Goal: Information Seeking & Learning: Check status

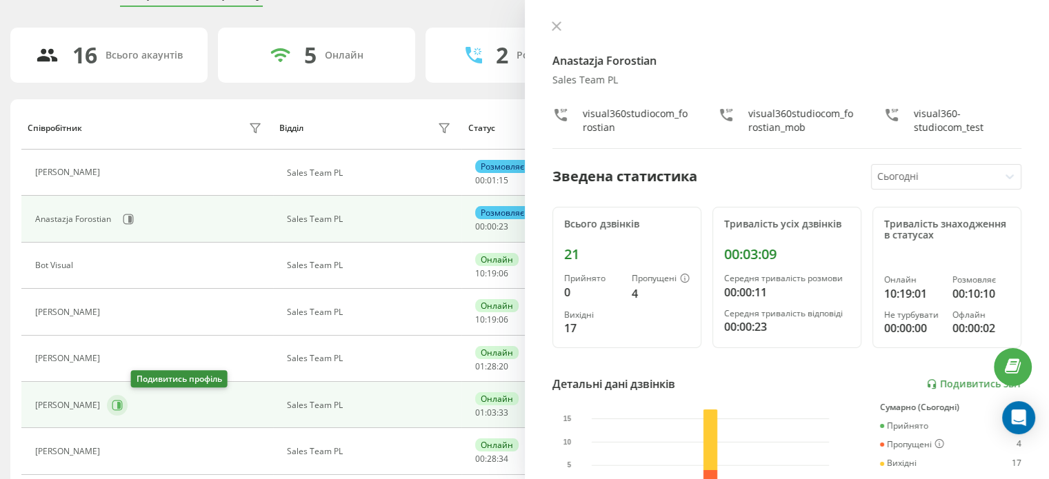
click at [128, 410] on button at bounding box center [117, 405] width 21 height 21
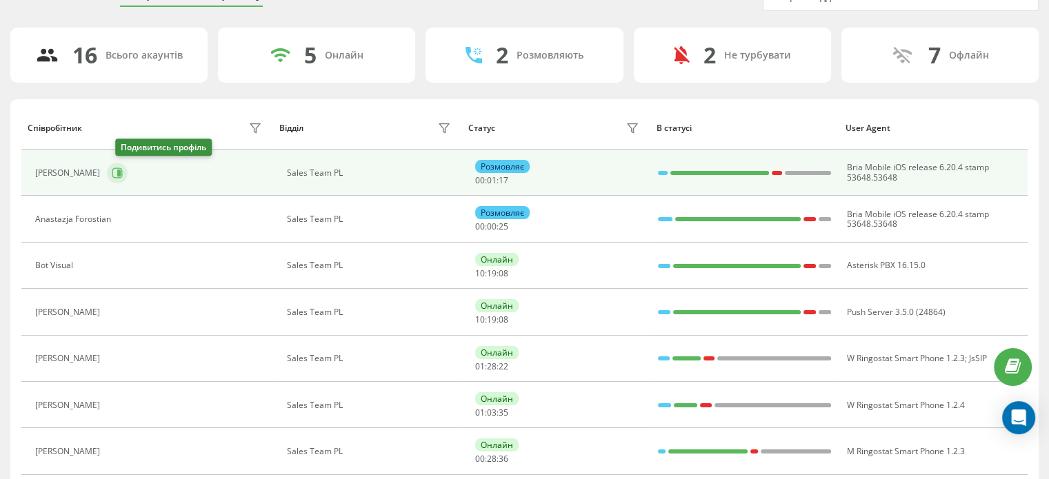
click at [121, 168] on icon at bounding box center [117, 173] width 10 height 10
click at [121, 175] on icon at bounding box center [118, 173] width 3 height 7
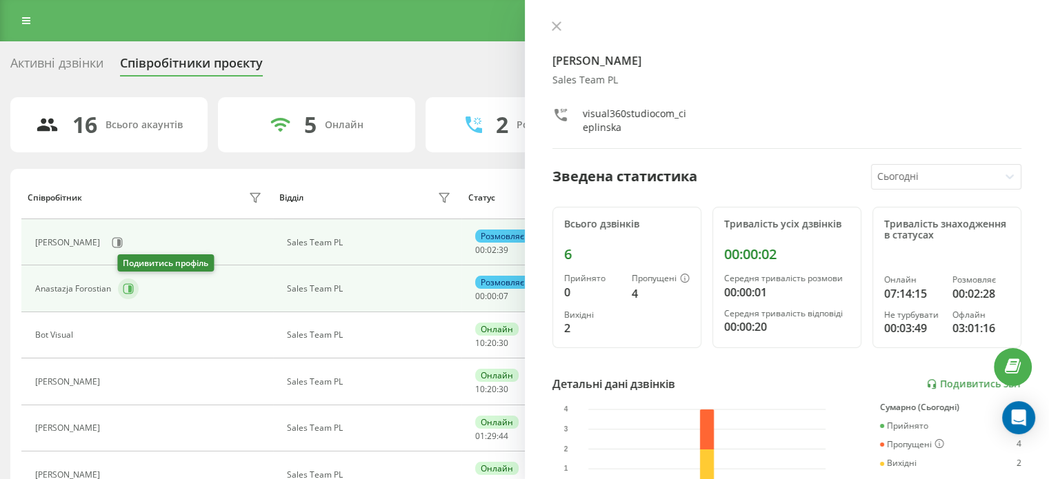
click at [124, 284] on icon at bounding box center [128, 289] width 10 height 10
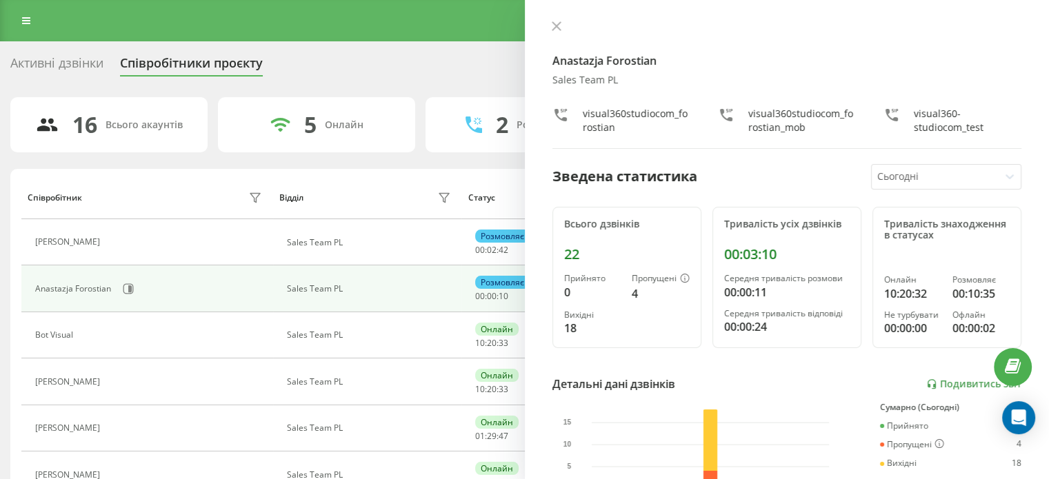
click at [544, 23] on div "Anastazja Forostian Sales Team PL visual360studiocom_forostian visual360studioc…" at bounding box center [787, 239] width 525 height 479
click at [552, 26] on icon at bounding box center [557, 26] width 10 height 10
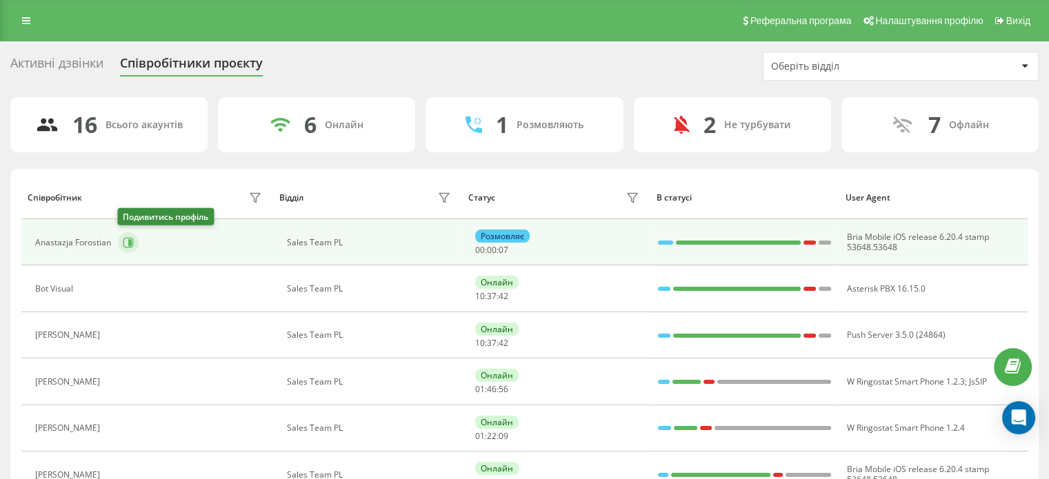
click at [127, 239] on icon at bounding box center [128, 242] width 11 height 11
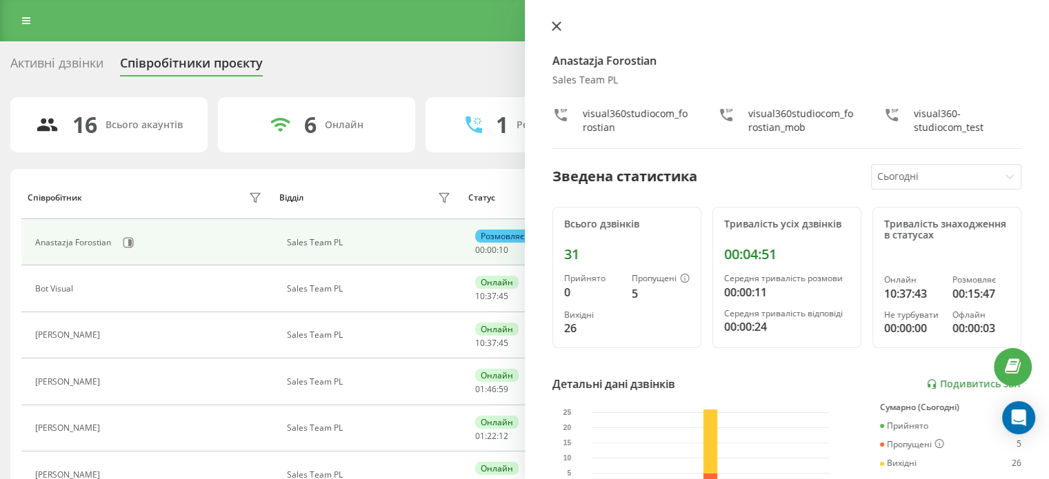
click at [554, 24] on icon at bounding box center [556, 26] width 8 height 8
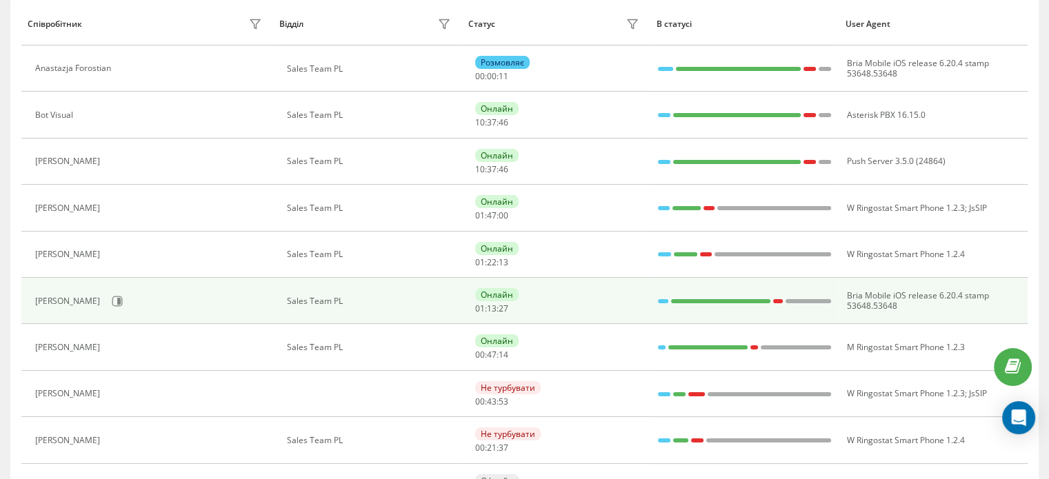
scroll to position [207, 0]
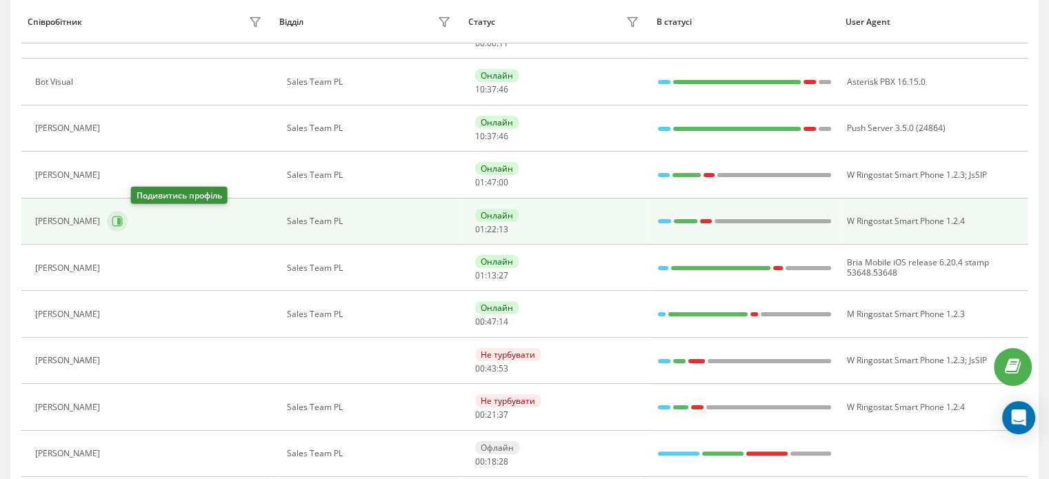
click at [128, 221] on button at bounding box center [117, 221] width 21 height 21
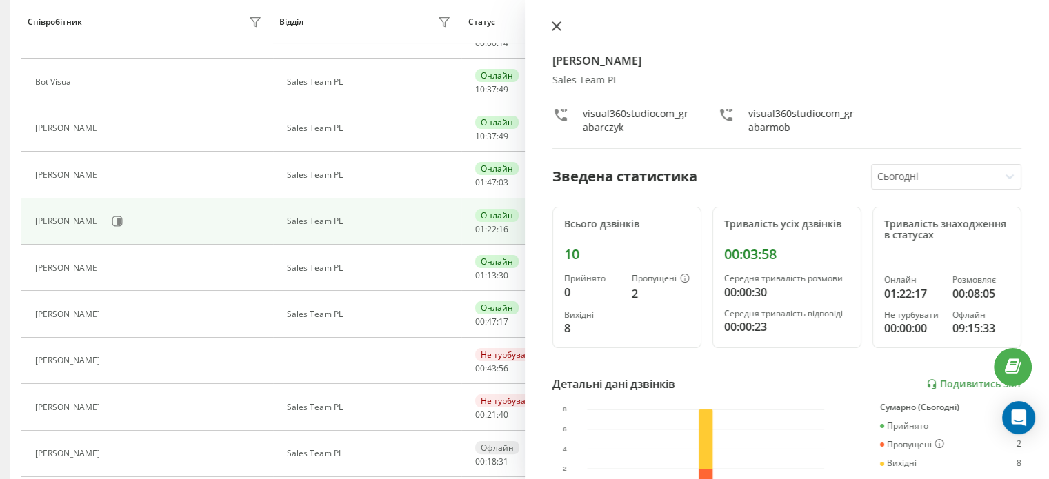
click at [550, 27] on button at bounding box center [557, 27] width 18 height 13
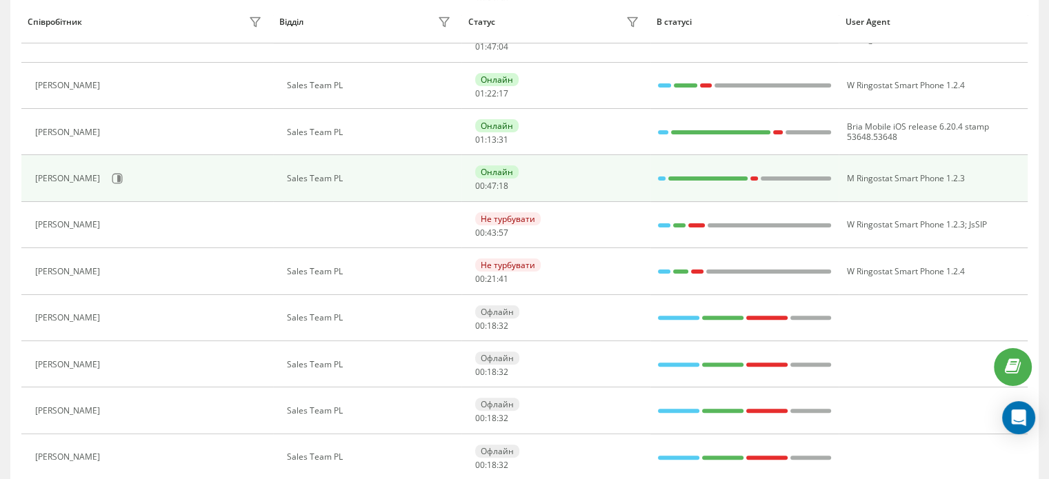
scroll to position [345, 0]
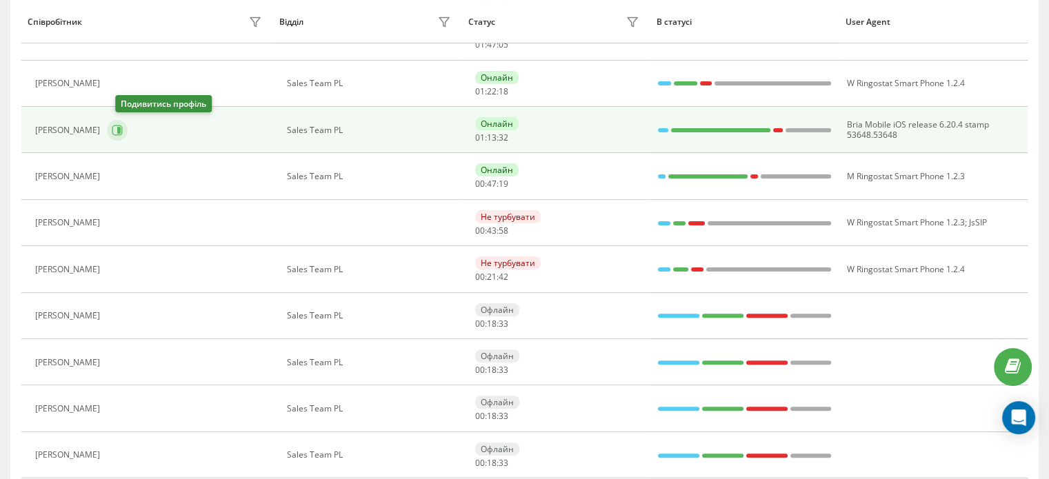
click at [123, 129] on icon at bounding box center [117, 130] width 11 height 11
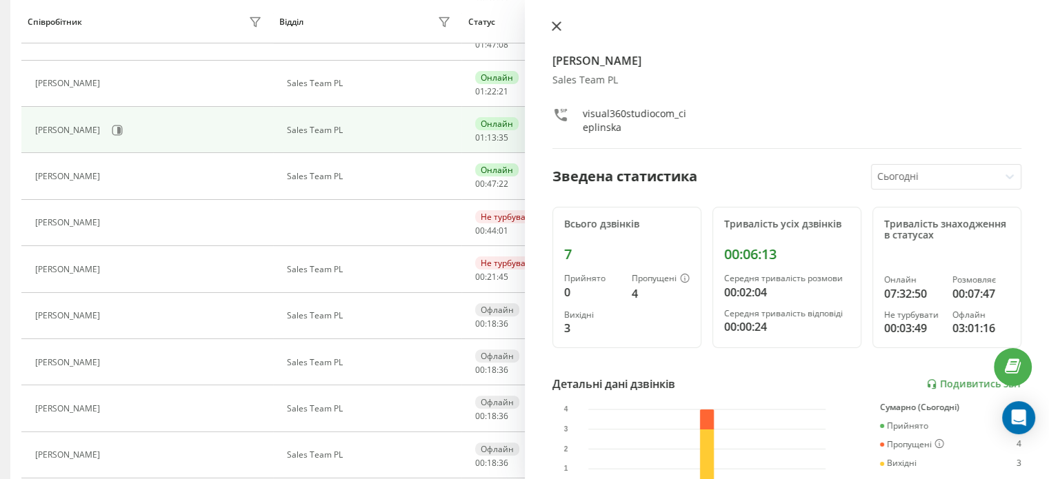
click at [560, 24] on icon at bounding box center [557, 26] width 10 height 10
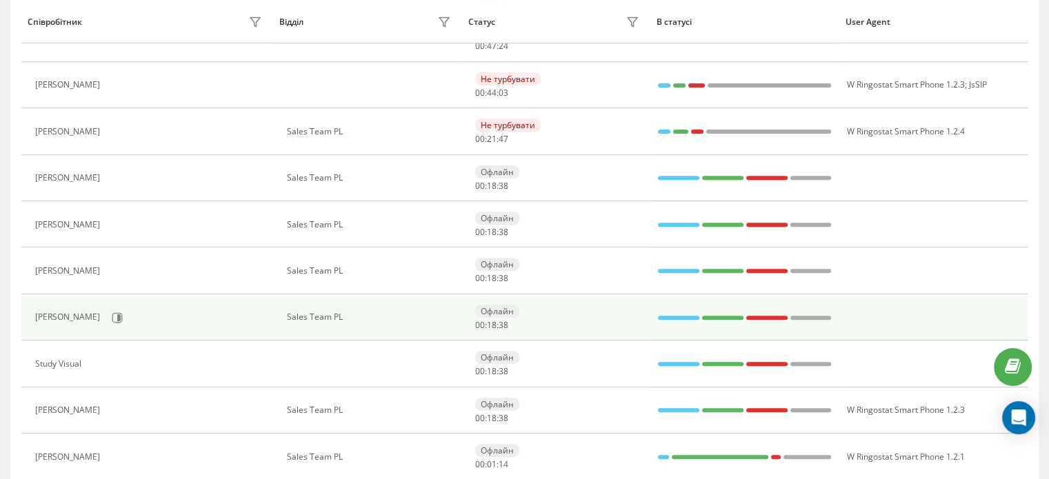
scroll to position [532, 0]
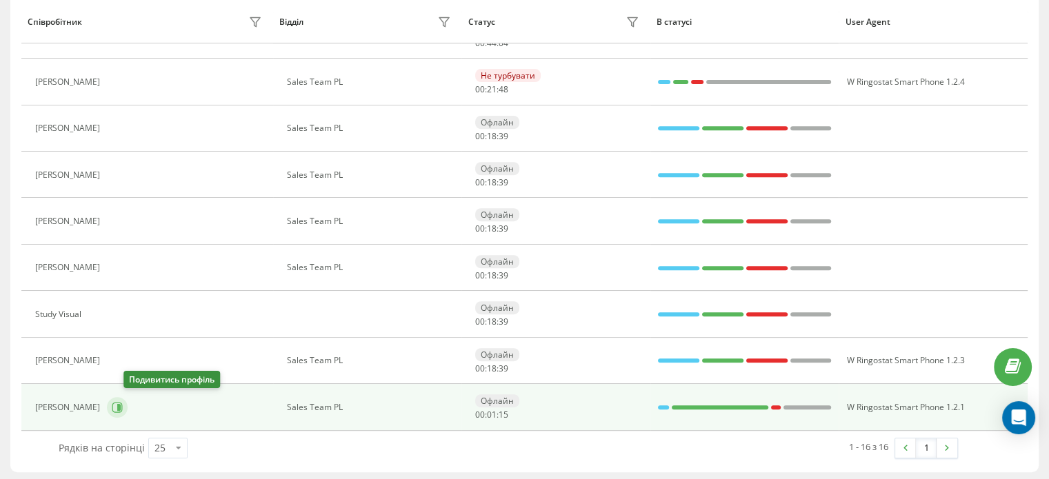
click at [123, 402] on icon at bounding box center [117, 407] width 11 height 11
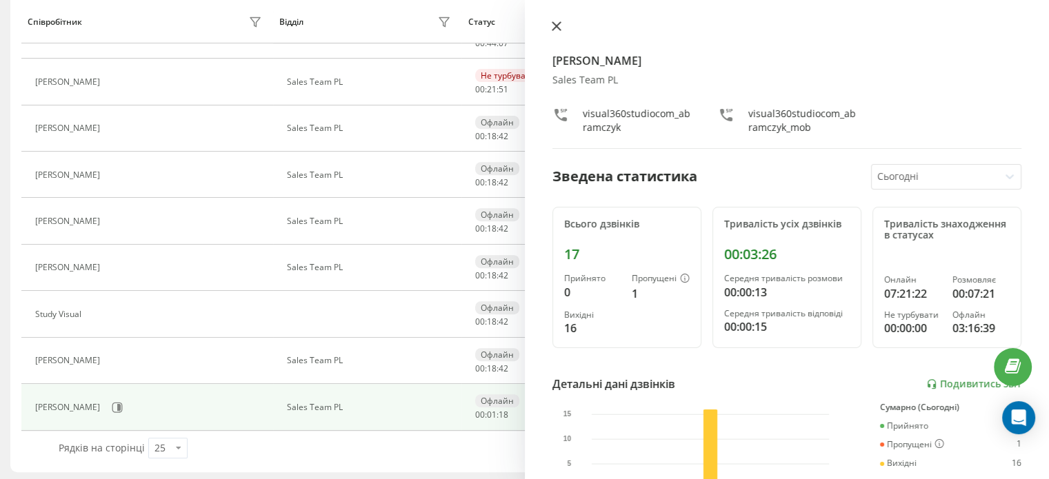
click at [552, 24] on icon at bounding box center [557, 26] width 10 height 10
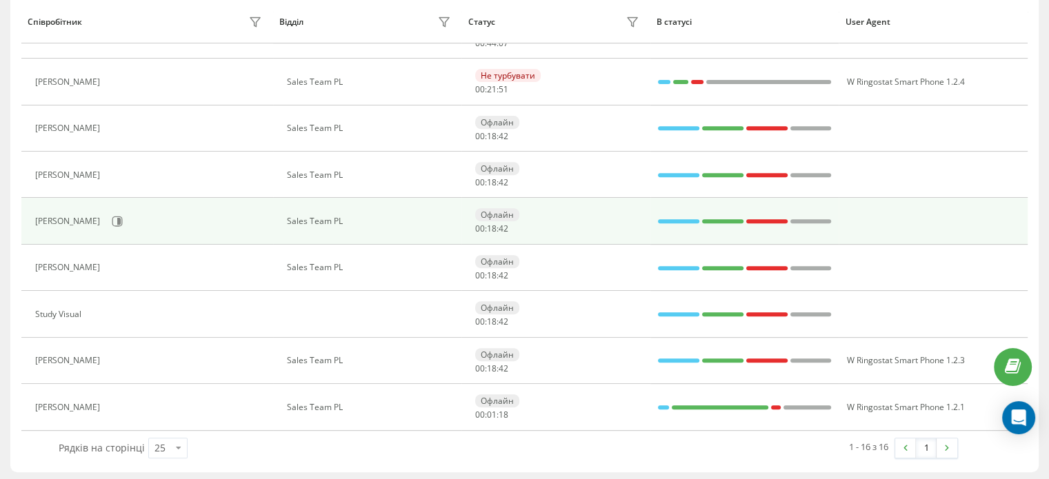
scroll to position [463, 0]
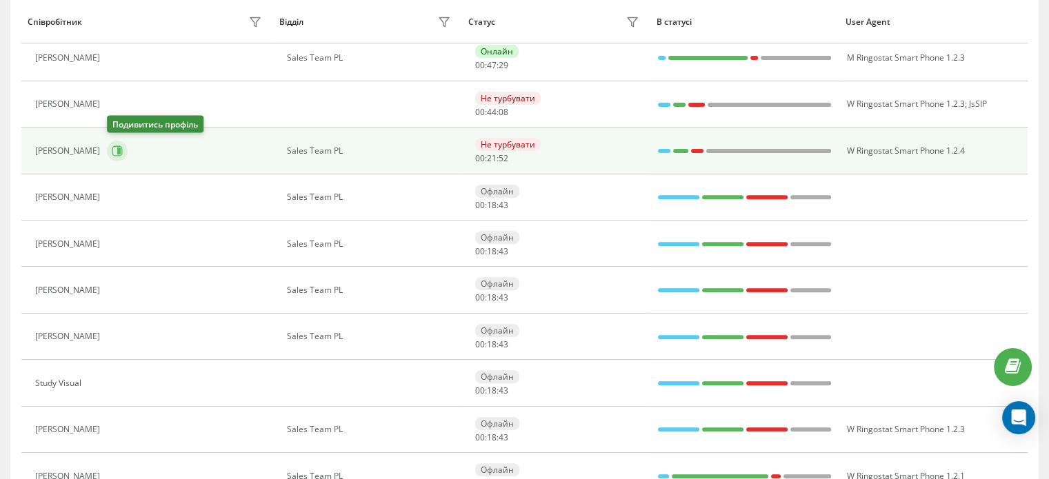
click at [121, 151] on icon at bounding box center [117, 151] width 11 height 11
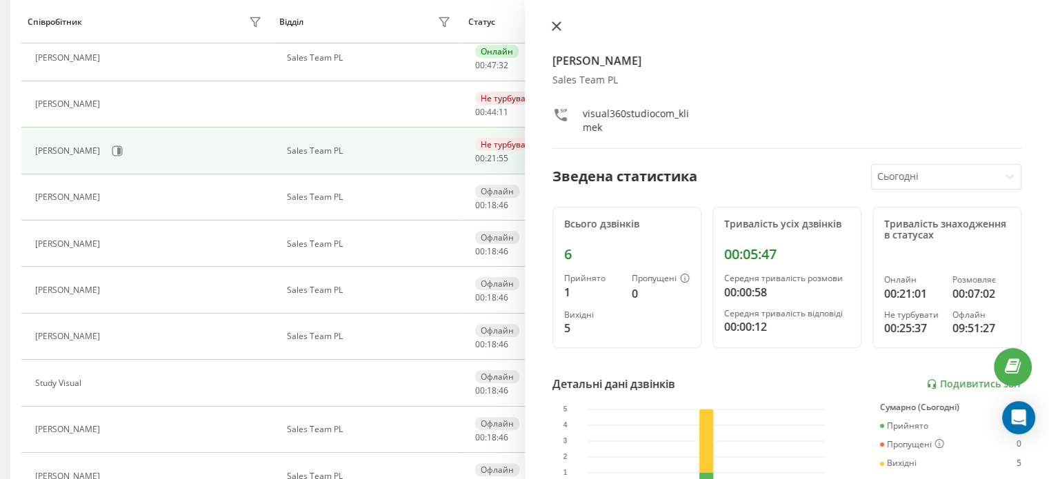
click at [556, 27] on icon at bounding box center [557, 26] width 10 height 10
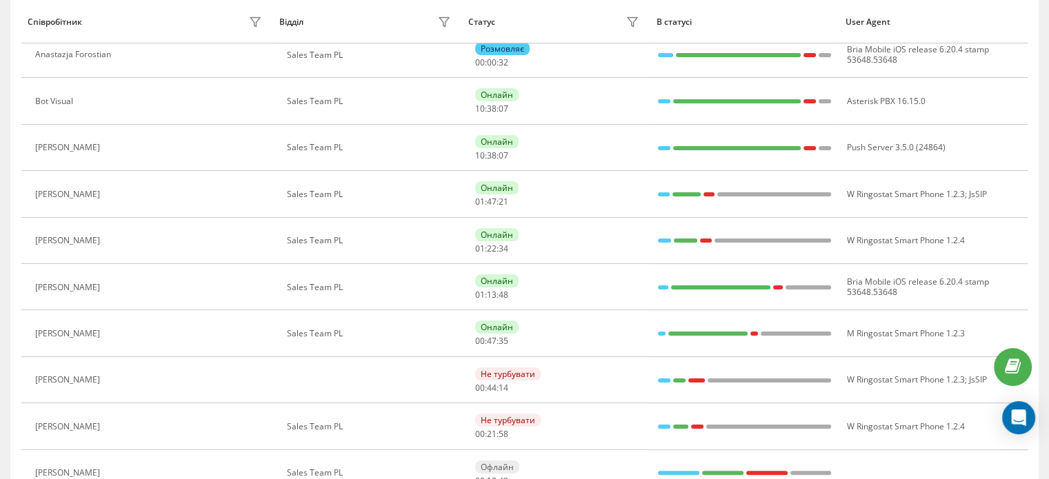
scroll to position [141, 0]
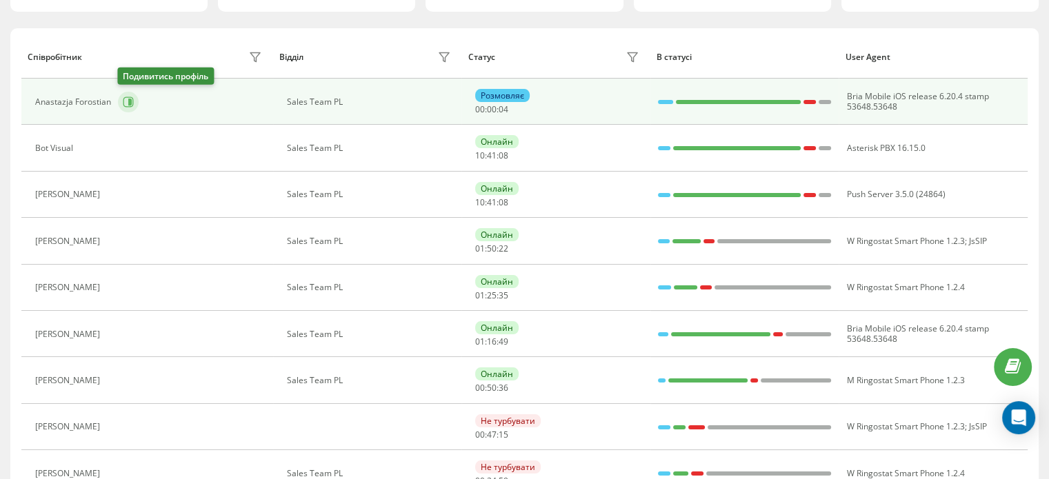
click at [131, 108] on button at bounding box center [128, 102] width 21 height 21
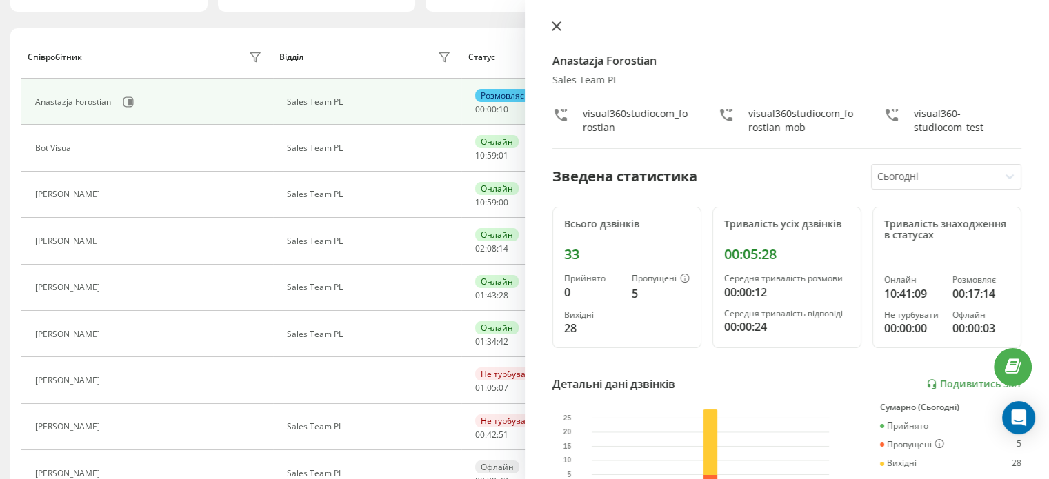
click at [561, 26] on button at bounding box center [557, 27] width 18 height 13
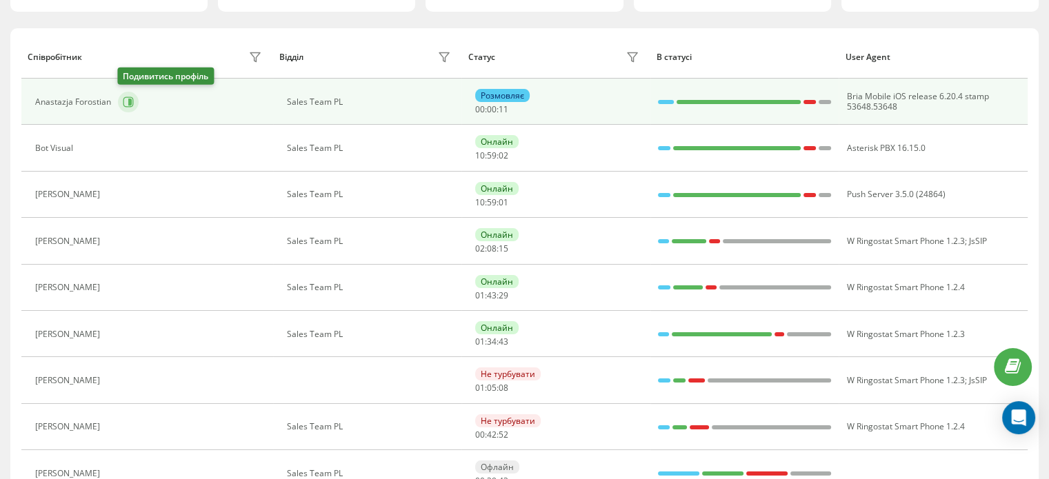
click at [125, 97] on icon at bounding box center [128, 102] width 10 height 10
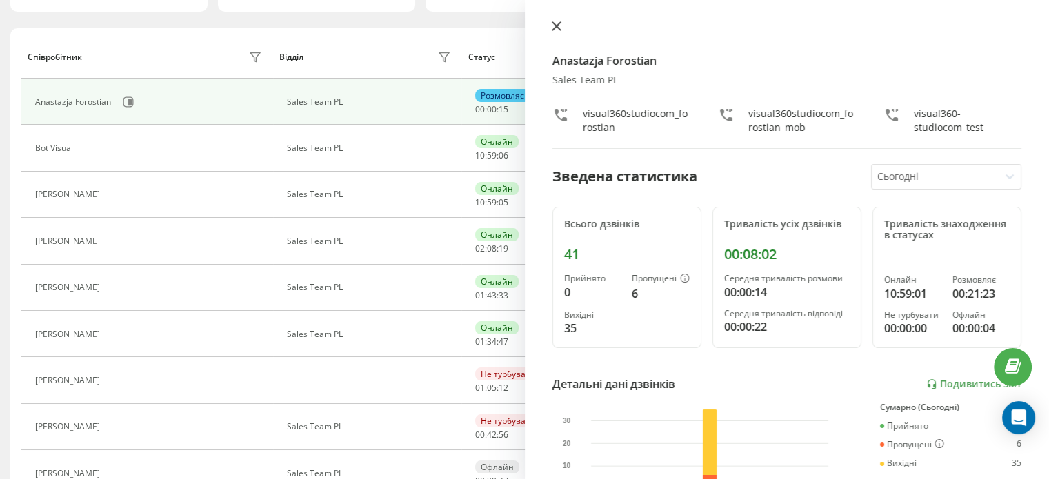
click at [559, 24] on icon at bounding box center [557, 26] width 10 height 10
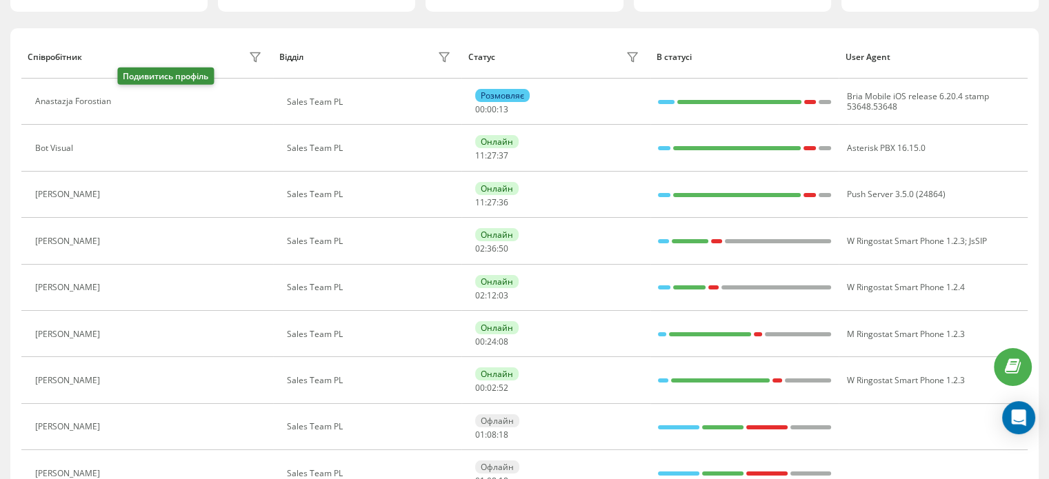
click at [128, 102] on icon at bounding box center [127, 102] width 3 height 7
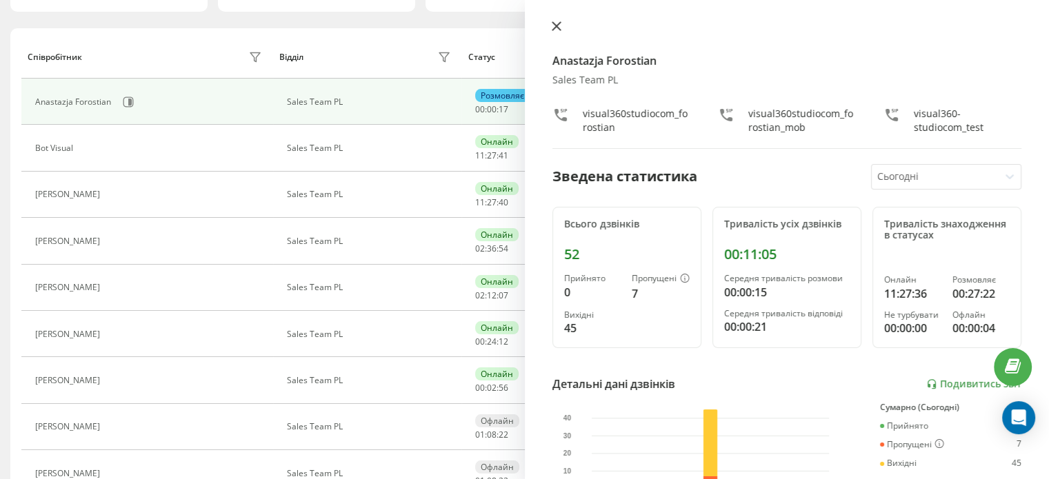
click at [559, 27] on icon at bounding box center [557, 26] width 10 height 10
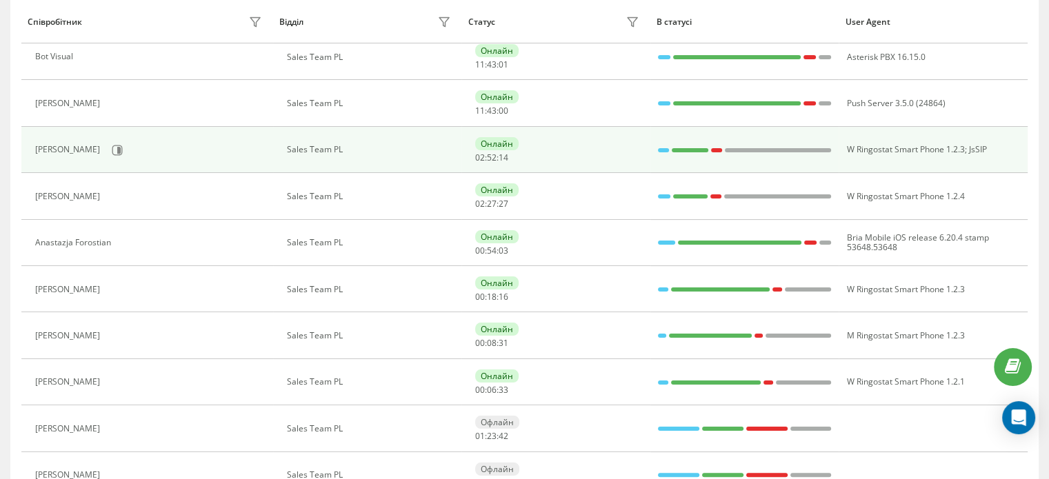
scroll to position [210, 0]
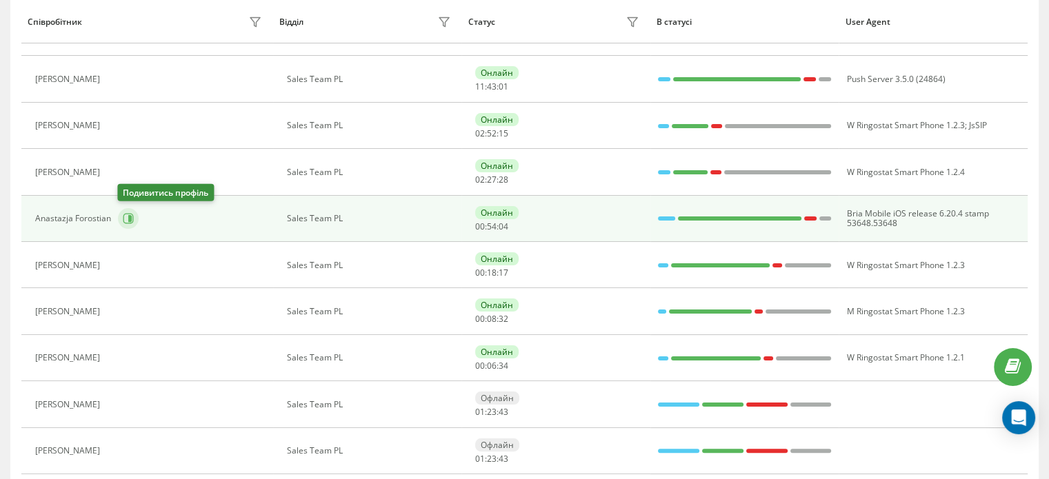
click at [130, 223] on button at bounding box center [128, 218] width 21 height 21
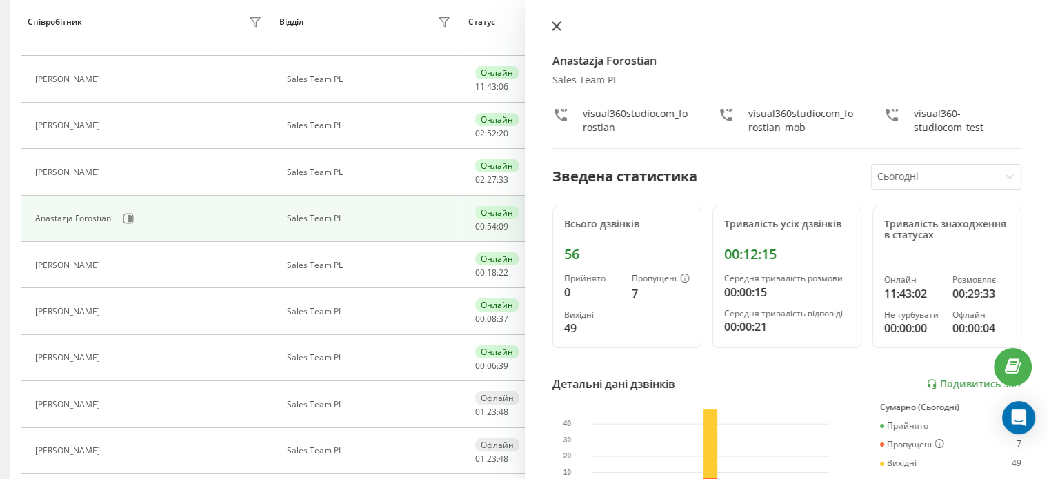
click at [555, 26] on icon at bounding box center [557, 26] width 10 height 10
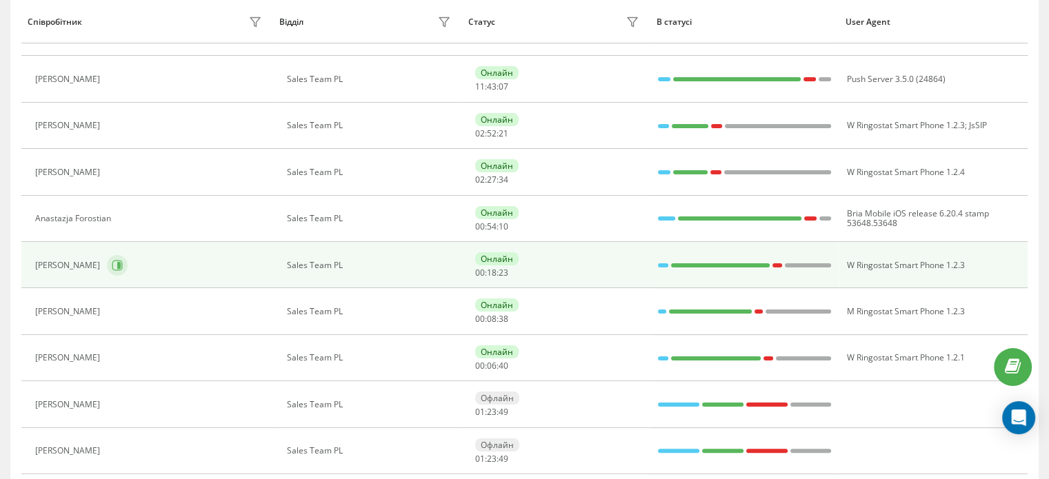
click at [123, 265] on icon at bounding box center [117, 265] width 11 height 11
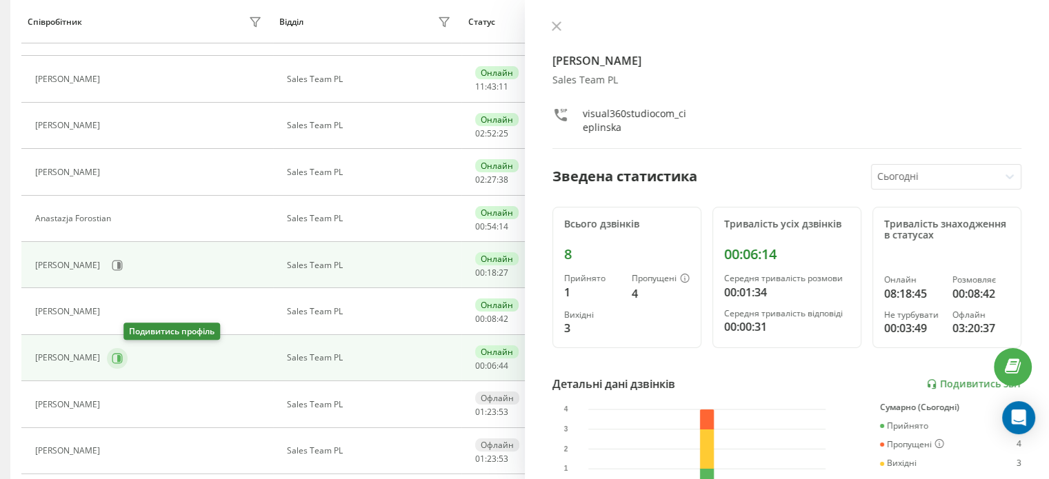
click at [123, 361] on icon at bounding box center [117, 358] width 10 height 10
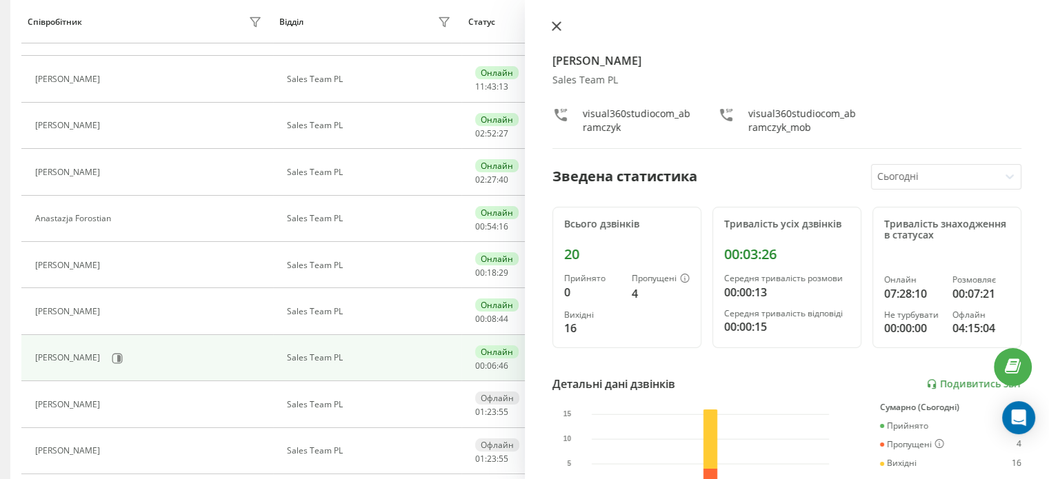
click at [552, 24] on icon at bounding box center [557, 26] width 10 height 10
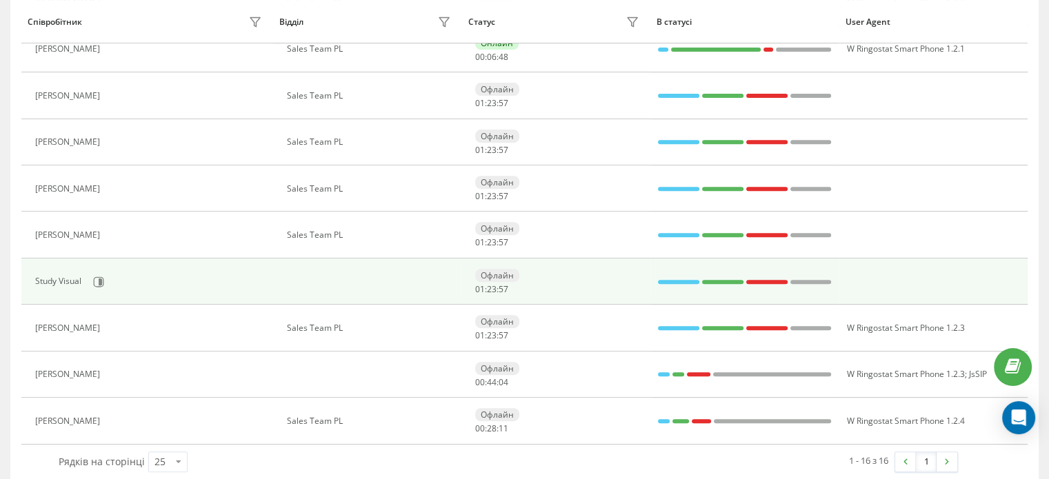
scroll to position [532, 0]
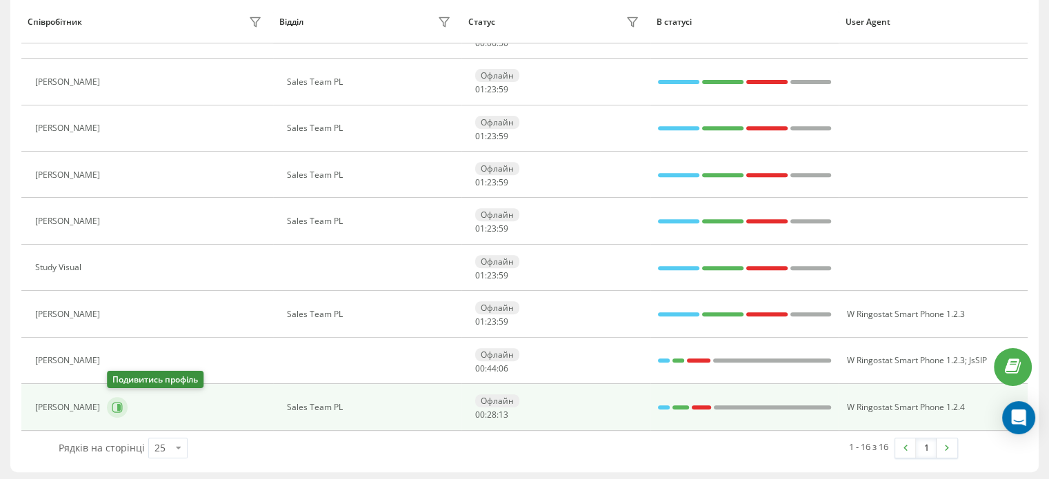
click at [117, 404] on icon at bounding box center [117, 407] width 11 height 11
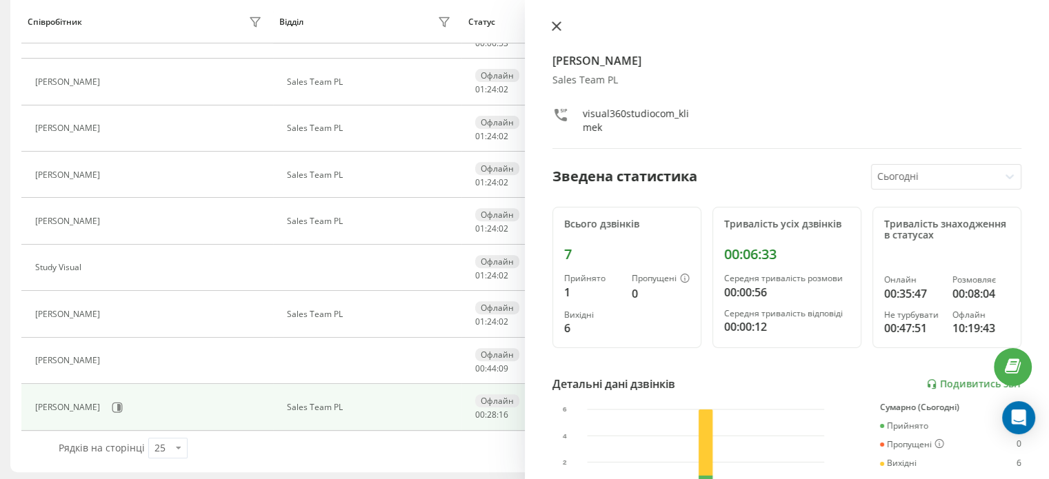
click at [549, 28] on button at bounding box center [557, 27] width 18 height 13
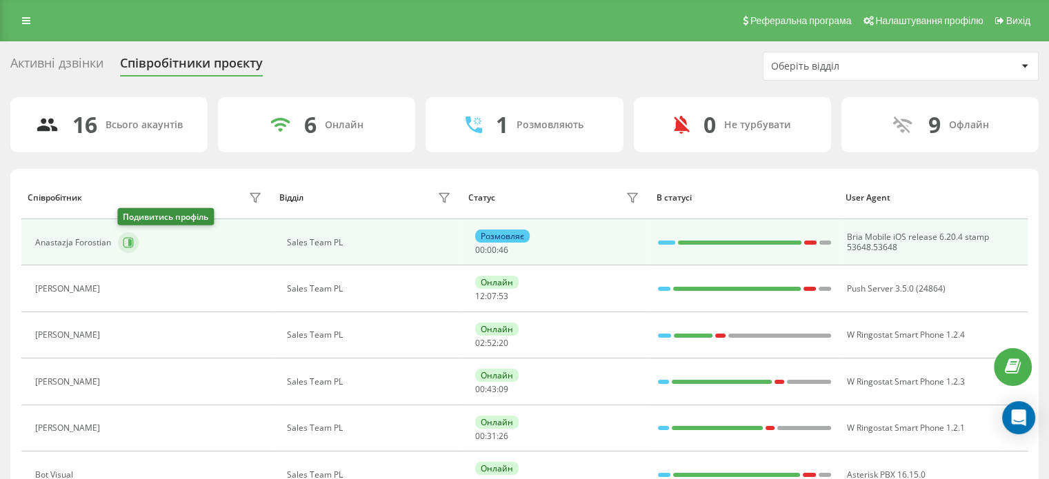
click at [126, 243] on icon at bounding box center [128, 242] width 11 height 11
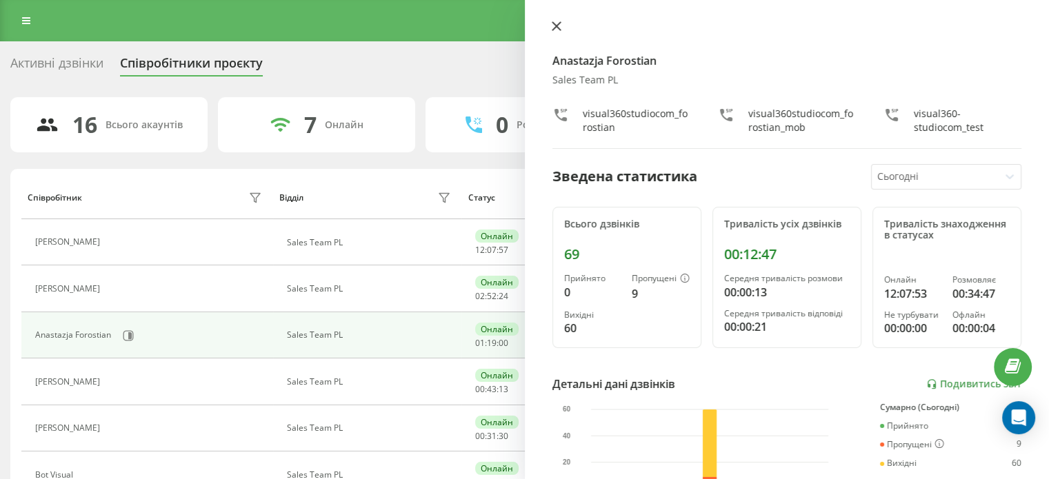
click at [559, 28] on icon at bounding box center [556, 26] width 8 height 8
